Goal: Task Accomplishment & Management: Complete application form

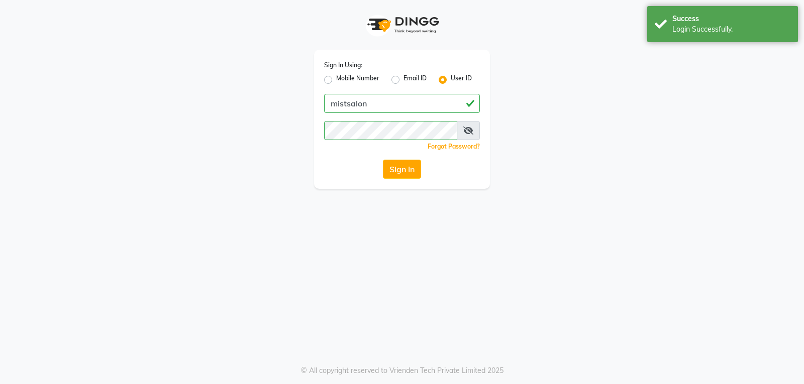
select select "5227"
select select "service"
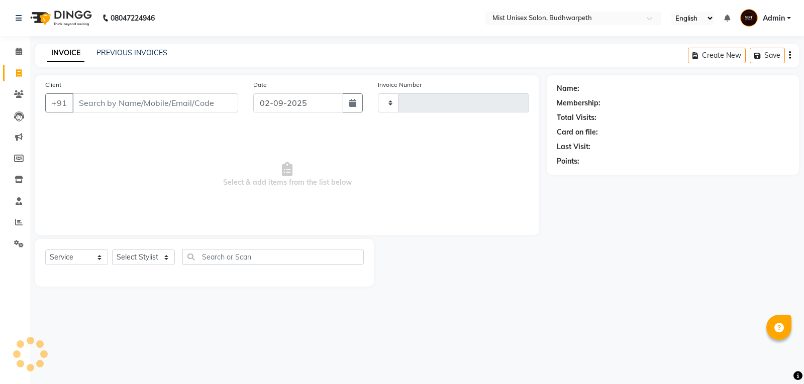
select select "service"
type input "2942"
select select "5227"
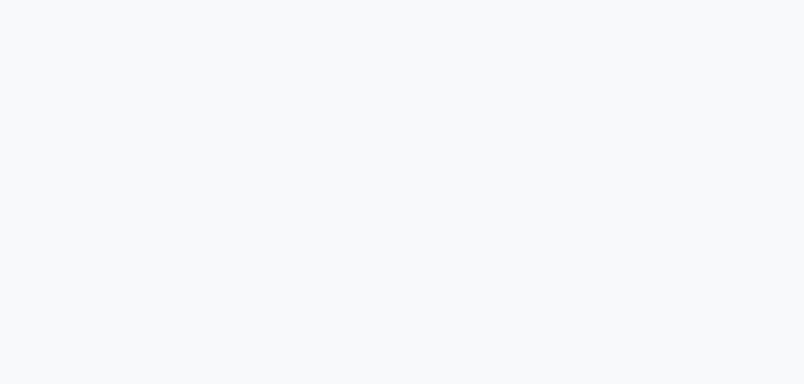
select select "5227"
select select "service"
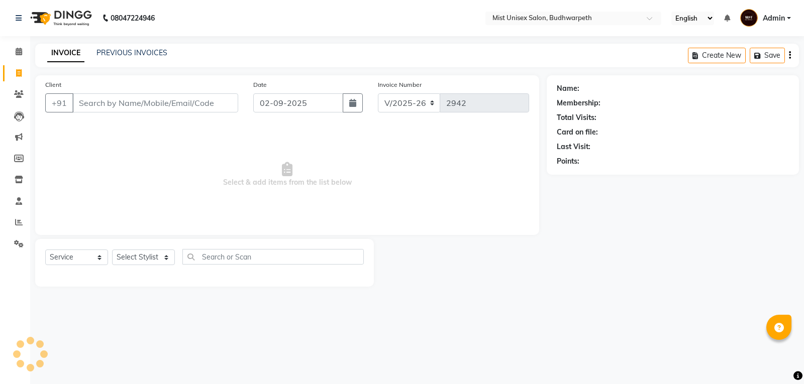
select select "5227"
select select "service"
click at [111, 54] on link "PREVIOUS INVOICES" at bounding box center [131, 52] width 71 height 9
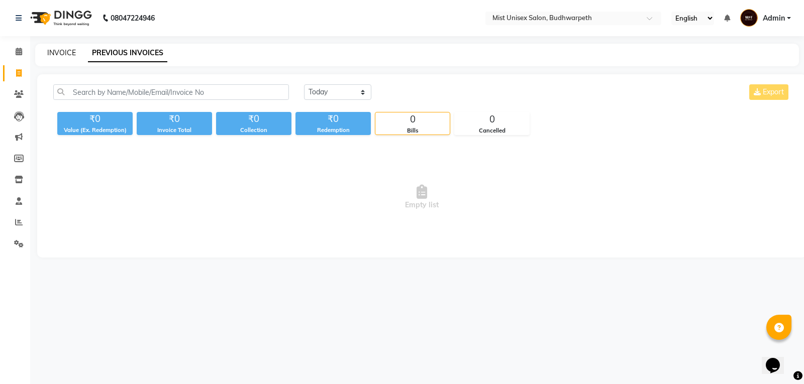
click at [72, 53] on link "INVOICE" at bounding box center [61, 52] width 29 height 9
select select "5227"
select select "service"
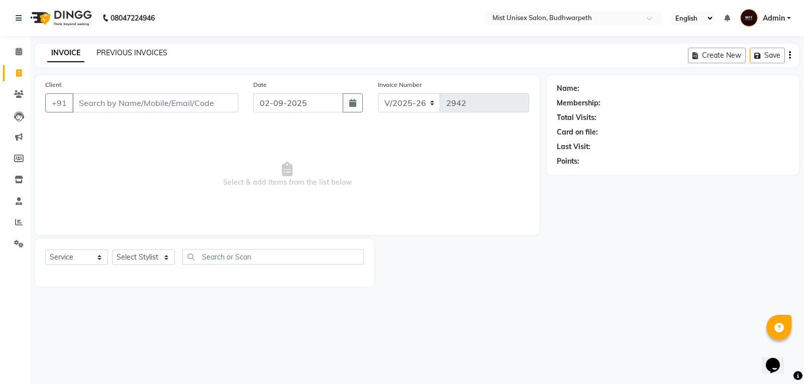
click at [131, 55] on link "PREVIOUS INVOICES" at bounding box center [131, 52] width 71 height 9
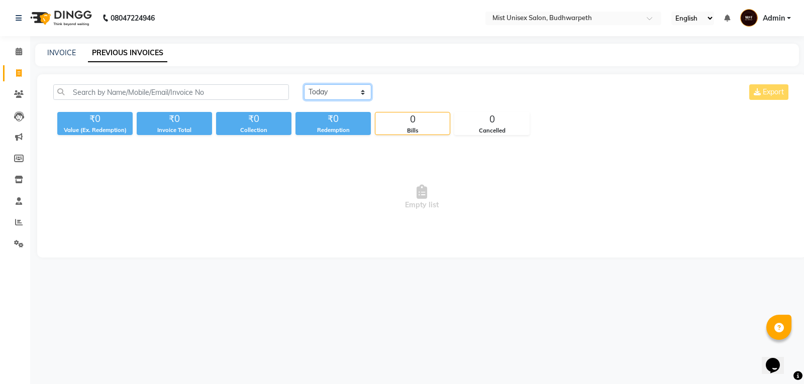
drag, startPoint x: 350, startPoint y: 92, endPoint x: 350, endPoint y: 99, distance: 7.0
click at [350, 92] on select "Today Yesterday Custom Range" at bounding box center [337, 92] width 67 height 16
select select "yesterday"
click at [304, 84] on select "Today Yesterday Custom Range" at bounding box center [337, 92] width 67 height 16
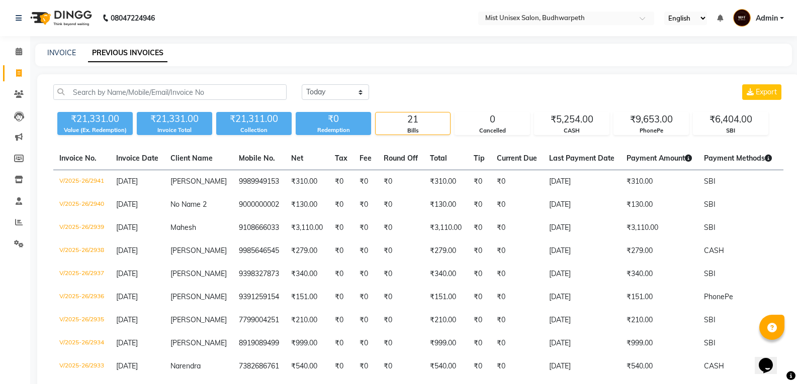
click at [235, 64] on div "INVOICE PREVIOUS INVOICES" at bounding box center [413, 55] width 756 height 23
click at [66, 56] on link "INVOICE" at bounding box center [61, 52] width 29 height 9
select select "service"
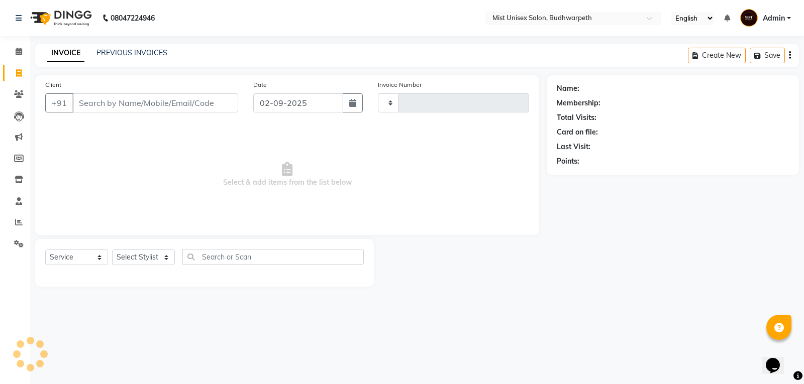
type input "2942"
select select "5227"
click at [97, 106] on input "Client" at bounding box center [155, 102] width 166 height 19
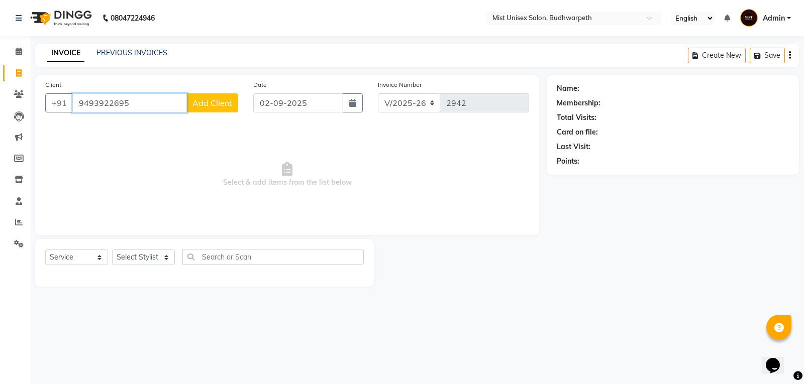
type input "9493922695"
click at [221, 107] on span "Add Client" at bounding box center [212, 103] width 40 height 10
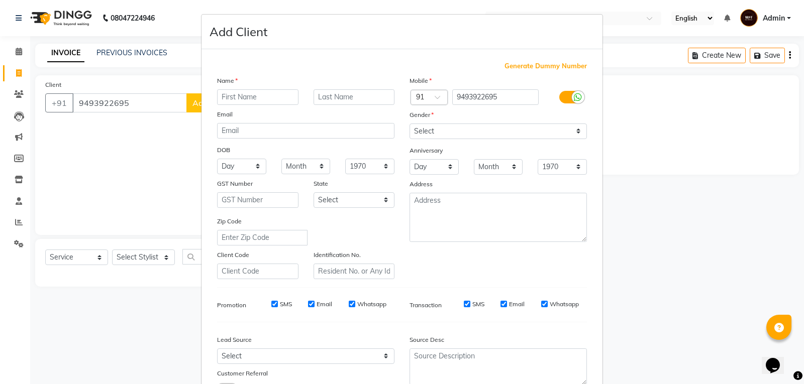
drag, startPoint x: 221, startPoint y: 107, endPoint x: 243, endPoint y: 103, distance: 22.9
click at [243, 103] on input "text" at bounding box center [257, 97] width 81 height 16
type input "Harinath"
click at [431, 130] on select "Select Male Female Other Prefer Not To Say" at bounding box center [498, 132] width 177 height 16
select select "male"
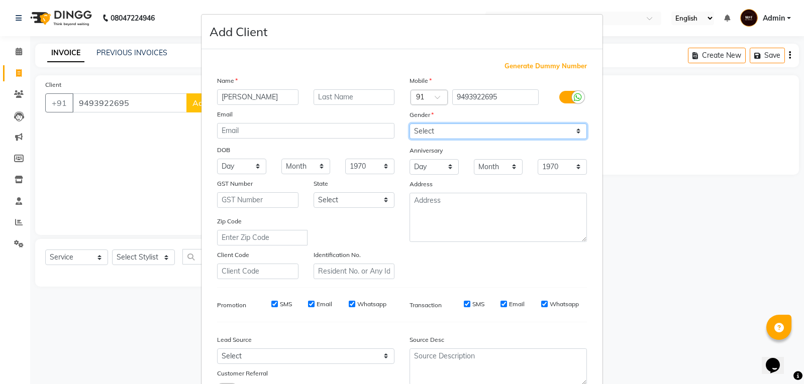
click at [410, 124] on select "Select Male Female Other Prefer Not To Say" at bounding box center [498, 132] width 177 height 16
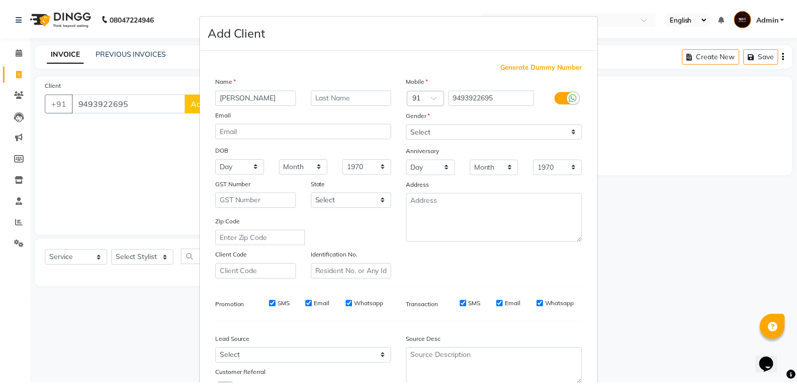
scroll to position [79, 0]
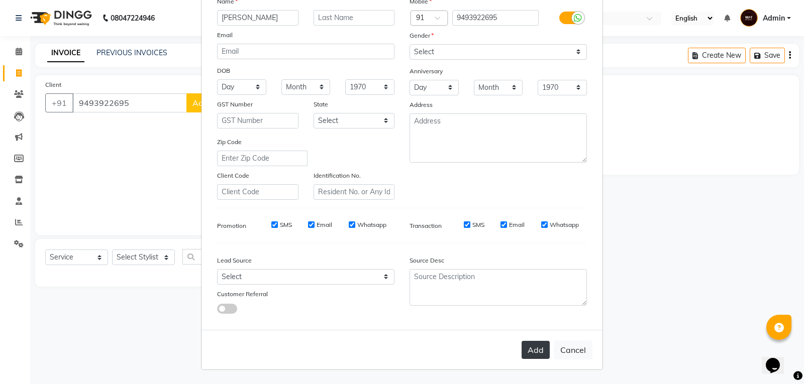
click at [532, 350] on button "Add" at bounding box center [536, 350] width 28 height 18
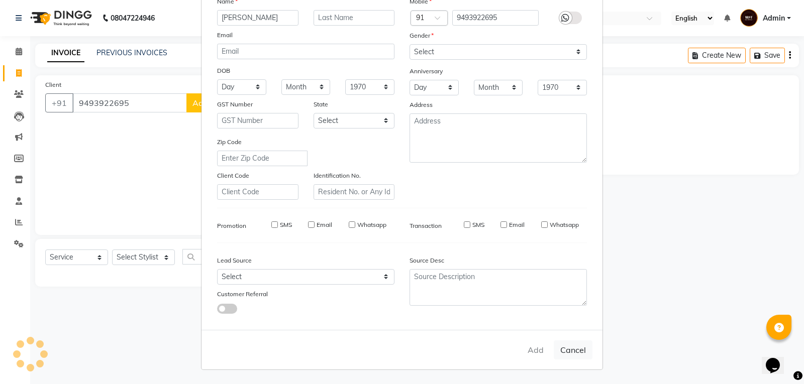
select select
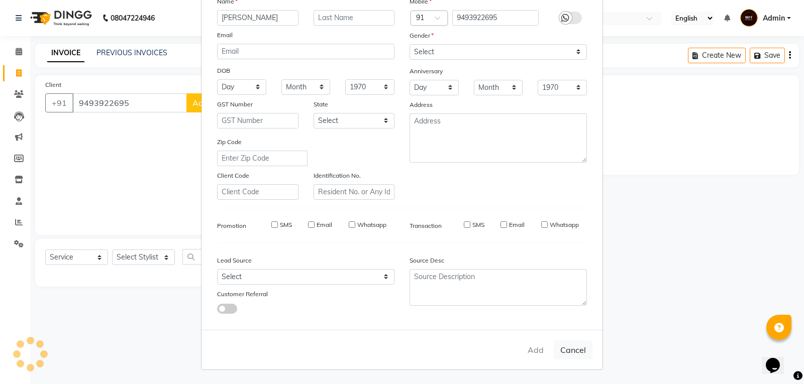
select select
checkbox input "false"
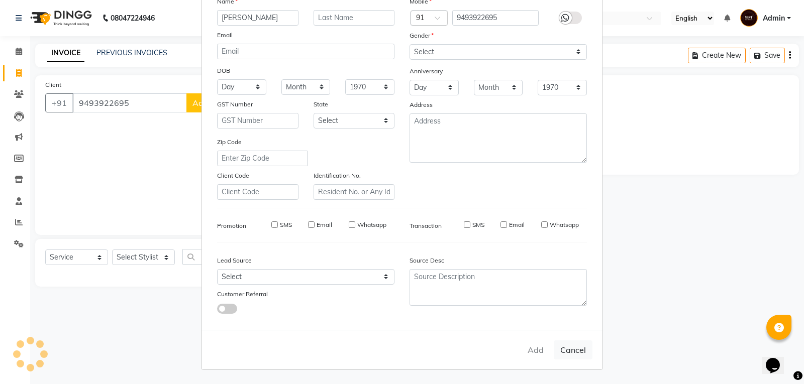
checkbox input "false"
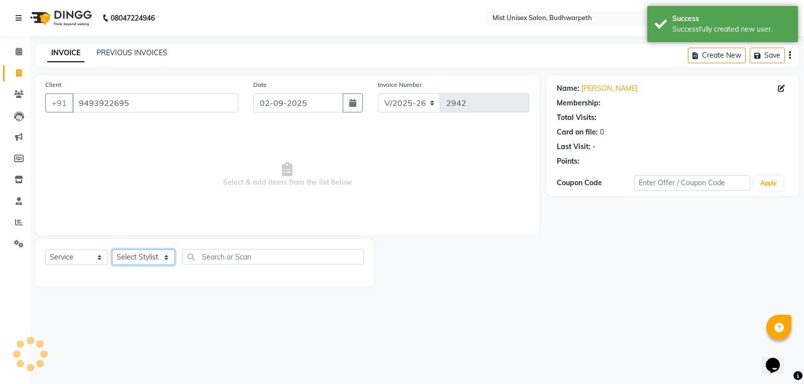
click at [166, 258] on select "Select Stylist Abhi Ram GEETHA MADHURI Jyothi Kalpana Lakshmi Madhu Malleshwari…" at bounding box center [143, 258] width 63 height 16
select select "49864"
click at [112, 250] on select "Select Stylist Abhi Ram GEETHA MADHURI Jyothi Kalpana Lakshmi Madhu Malleshwari…" at bounding box center [143, 258] width 63 height 16
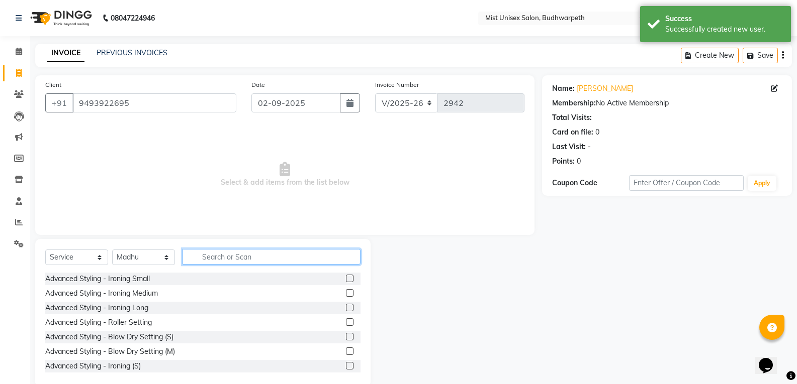
click at [222, 260] on input "text" at bounding box center [271, 257] width 178 height 16
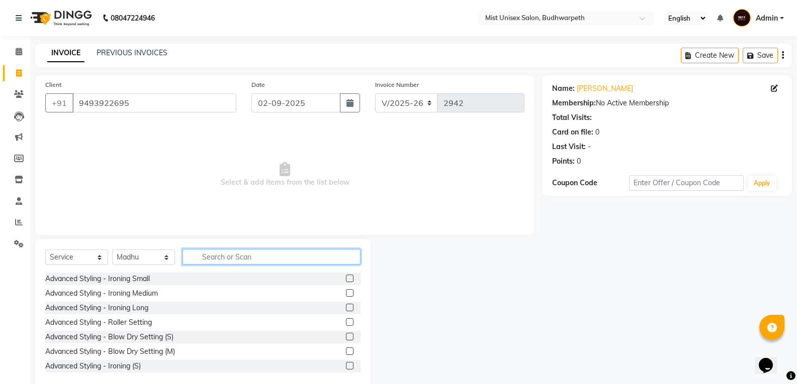
click at [233, 251] on input "text" at bounding box center [271, 257] width 178 height 16
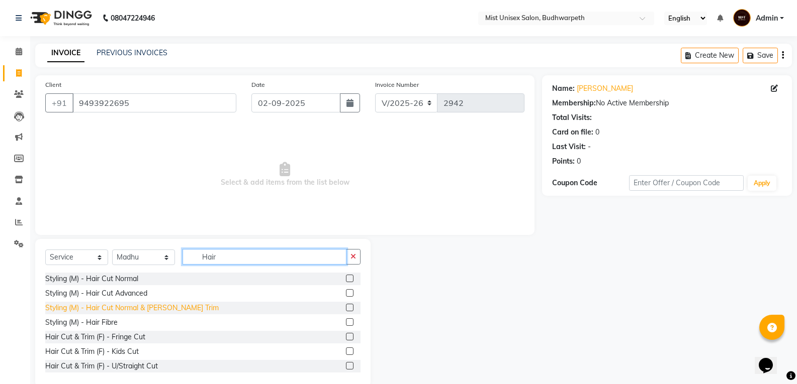
type input "Hair"
click at [131, 307] on div "Styling (M) - Hair Cut Normal & Beard Trim" at bounding box center [131, 308] width 173 height 11
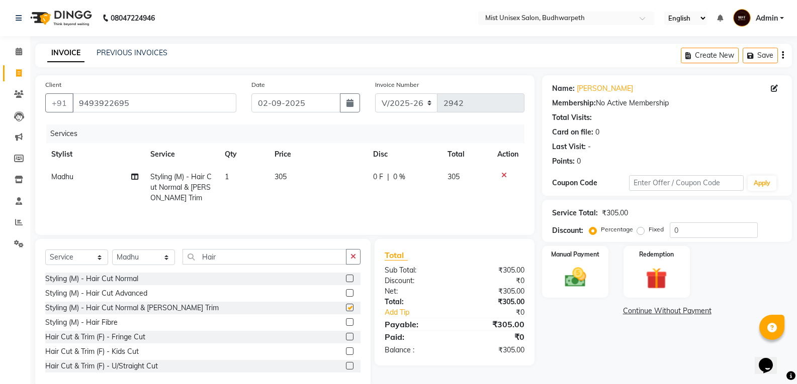
checkbox input "false"
drag, startPoint x: 289, startPoint y: 166, endPoint x: 291, endPoint y: 171, distance: 5.4
click at [289, 166] on td "305" at bounding box center [317, 188] width 99 height 44
select select "49864"
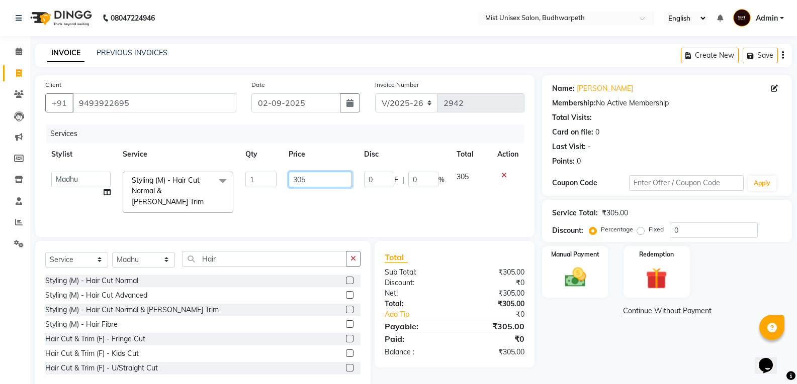
click at [313, 184] on input "305" at bounding box center [319, 180] width 63 height 16
type input "340"
click at [323, 215] on div "Services Stylist Service Qty Price Disc Total Action Abhi Ram GEETHA MADHURI Jy…" at bounding box center [284, 176] width 479 height 103
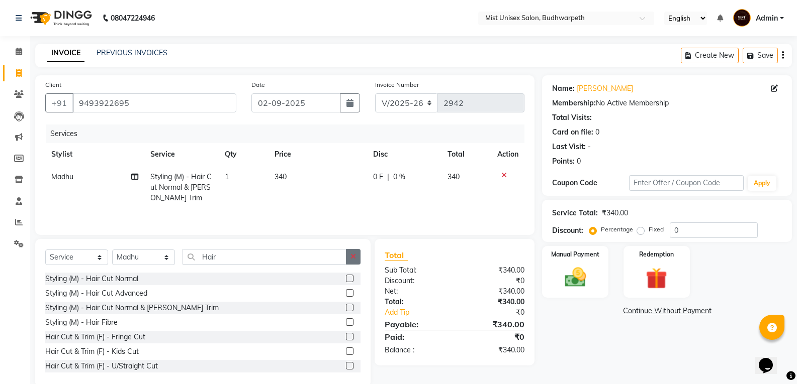
click at [353, 254] on icon "button" at bounding box center [353, 256] width 6 height 7
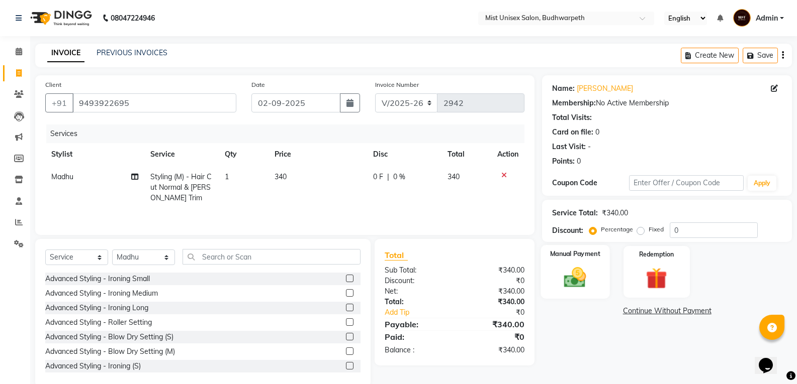
click at [581, 282] on img at bounding box center [575, 278] width 36 height 26
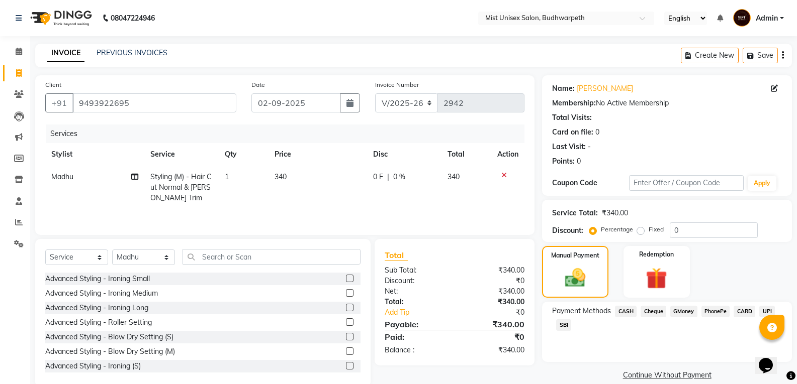
click at [622, 310] on span "CASH" at bounding box center [626, 312] width 22 height 12
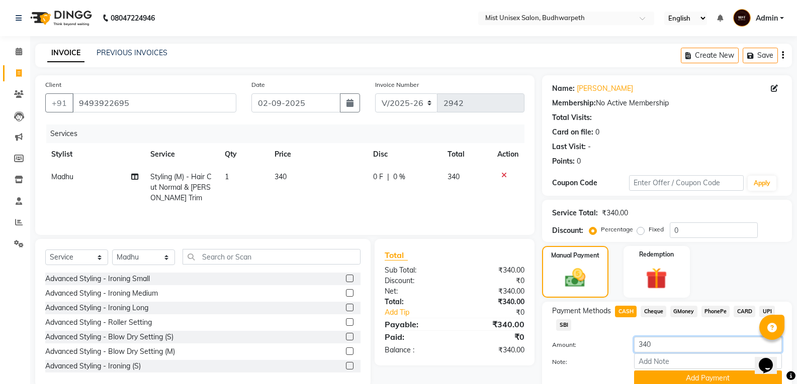
click at [655, 343] on input "340" at bounding box center [708, 345] width 148 height 16
type input "300"
click at [670, 374] on button "Add Payment" at bounding box center [708, 379] width 148 height 16
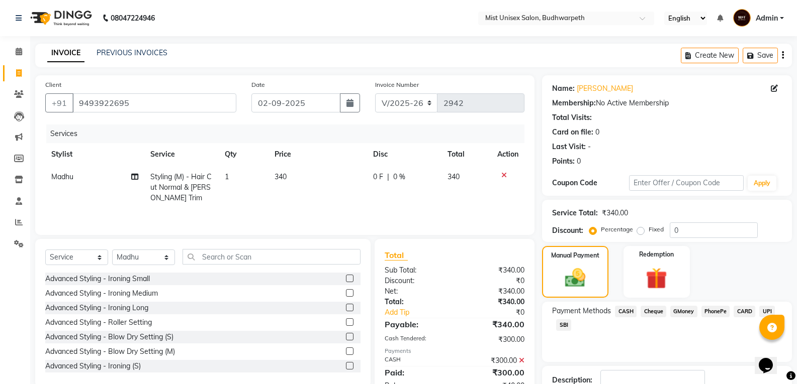
scroll to position [70, 0]
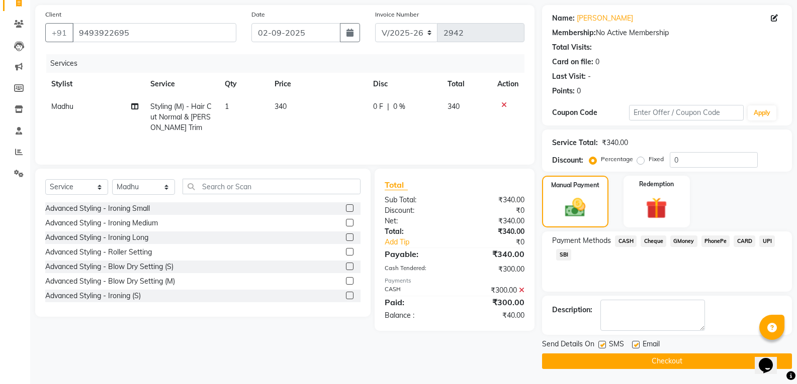
click at [219, 161] on div "Client +91 9493922695 Date 02-09-2025 Invoice Number V/2025 V/2025-26 2942 Serv…" at bounding box center [284, 85] width 499 height 160
click at [565, 255] on span "SBI" at bounding box center [563, 255] width 15 height 12
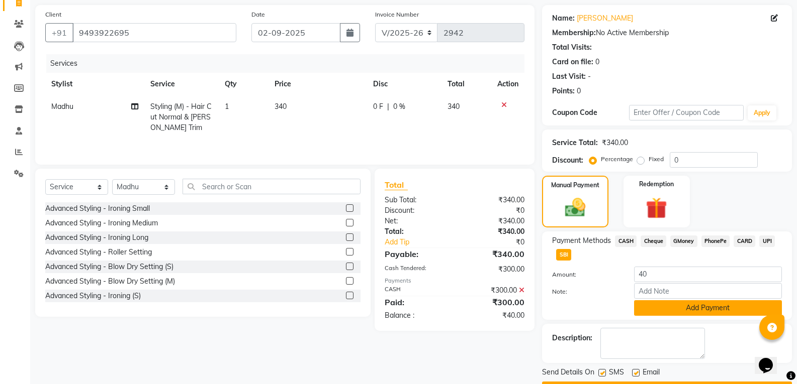
click at [675, 312] on button "Add Payment" at bounding box center [708, 309] width 148 height 16
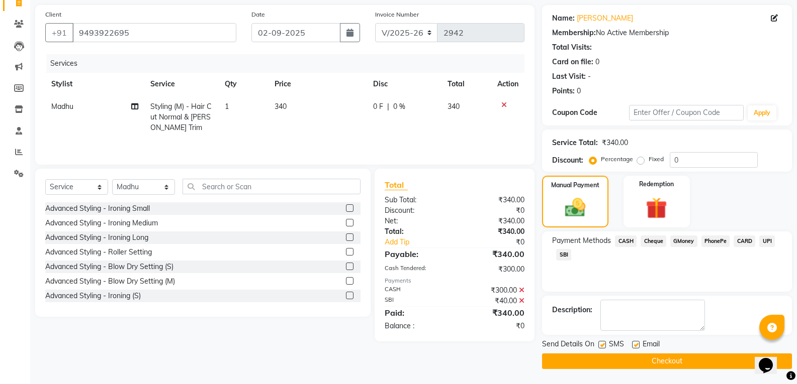
drag, startPoint x: 804, startPoint y: 283, endPoint x: 11, endPoint y: 30, distance: 832.7
click at [684, 360] on button "Checkout" at bounding box center [667, 362] width 250 height 16
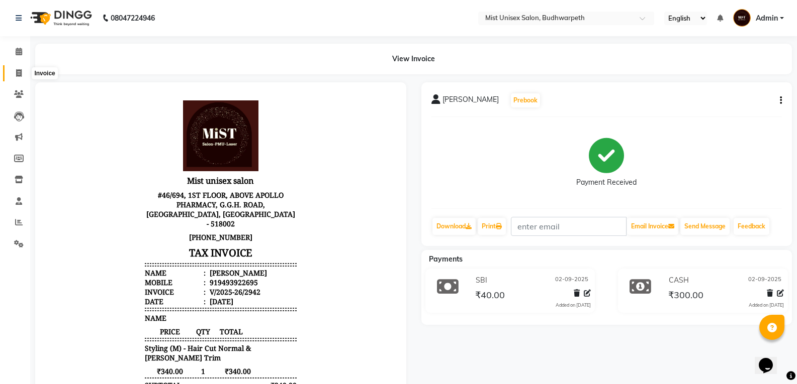
click at [19, 76] on icon at bounding box center [19, 73] width 6 height 8
select select "5227"
select select "service"
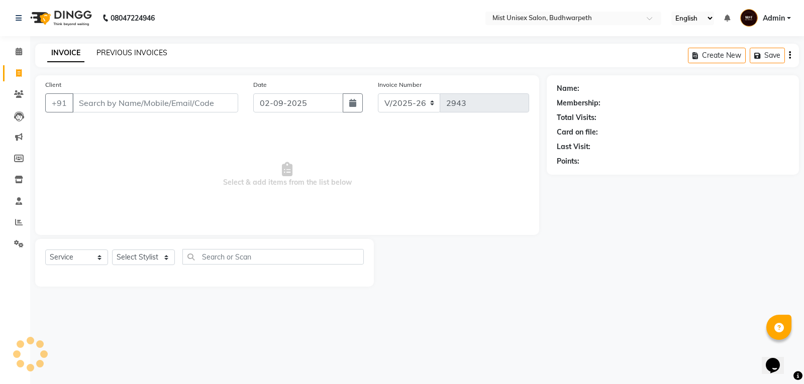
click at [121, 54] on link "PREVIOUS INVOICES" at bounding box center [131, 52] width 71 height 9
select select "5227"
select select "service"
select select "5227"
select select "service"
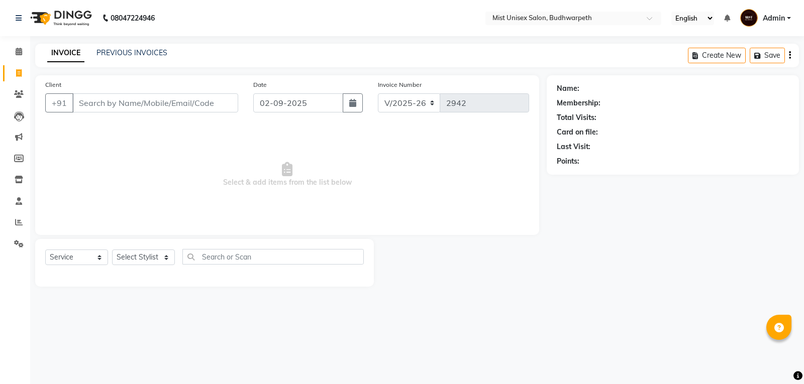
select select "5227"
select select "service"
